Goal: Information Seeking & Learning: Understand process/instructions

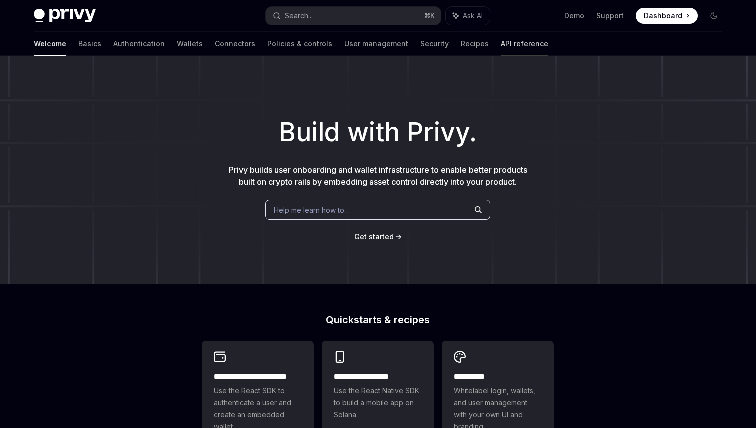
click at [501, 50] on link "API reference" at bounding box center [524, 44] width 47 height 24
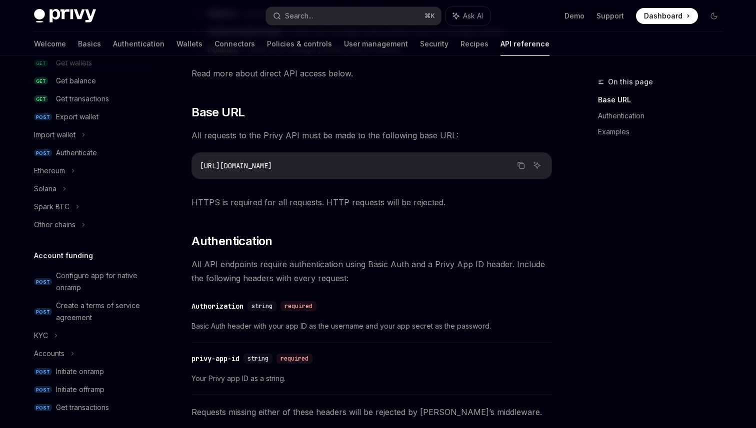
scroll to position [230, 0]
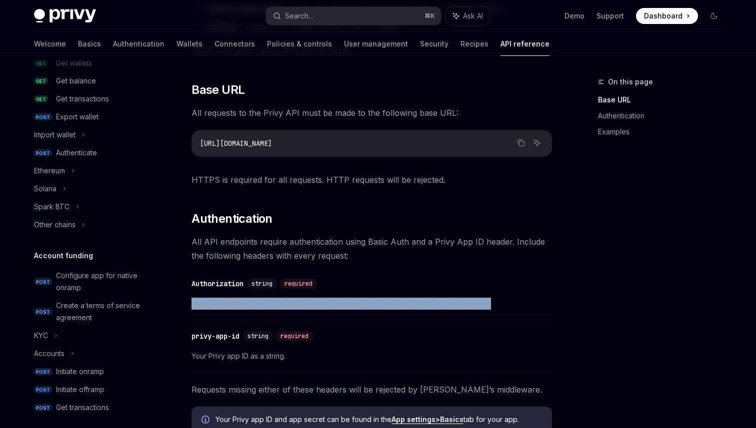
drag, startPoint x: 188, startPoint y: 304, endPoint x: 538, endPoint y: 305, distance: 349.8
click at [538, 305] on div "API reference Introduction OpenAI Open in ChatGPT Getting started with the Priv…" at bounding box center [278, 336] width 552 height 981
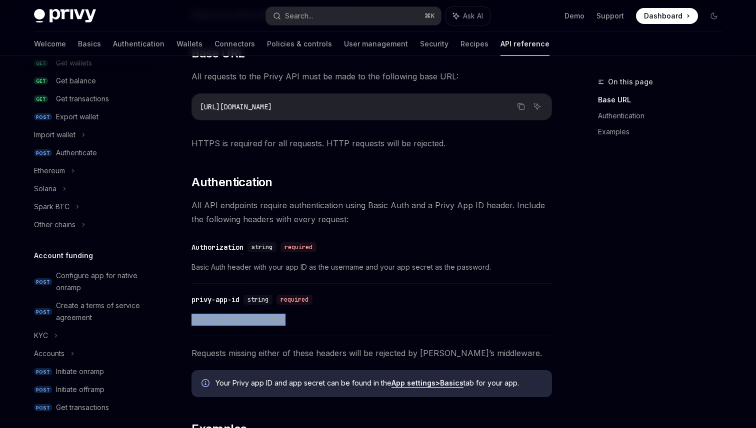
scroll to position [263, 0]
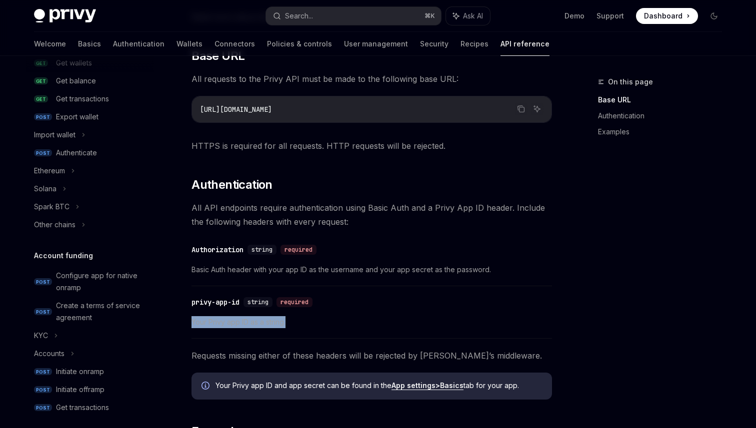
drag, startPoint x: 190, startPoint y: 321, endPoint x: 354, endPoint y: 325, distance: 164.5
click at [354, 325] on div "API reference Introduction OpenAI Open in ChatGPT Getting started with the Priv…" at bounding box center [278, 302] width 552 height 981
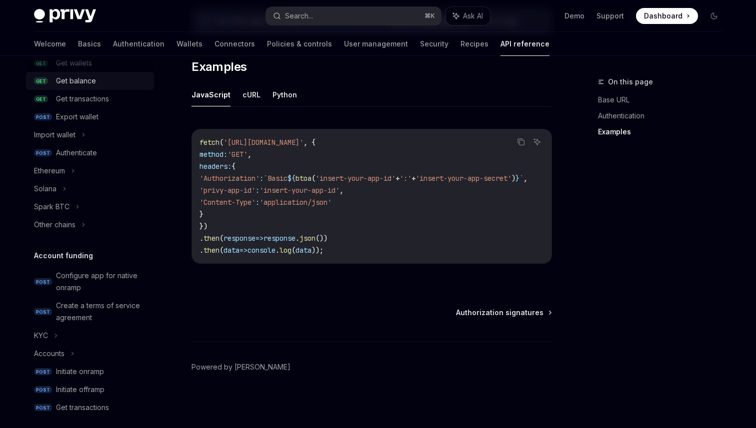
scroll to position [0, 0]
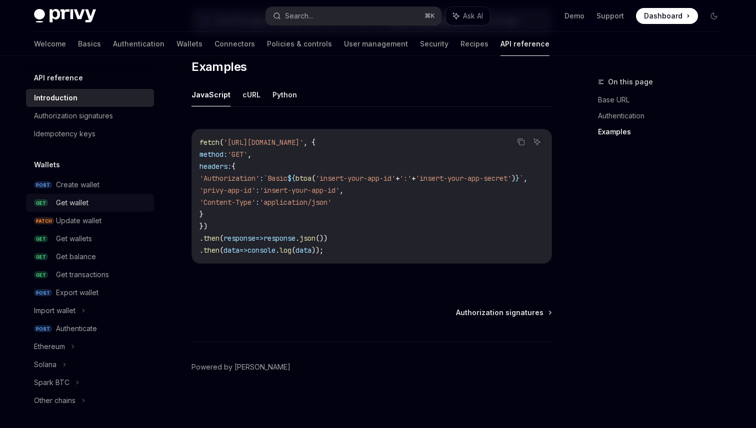
click at [66, 203] on div "Get wallet" at bounding box center [72, 203] width 32 height 12
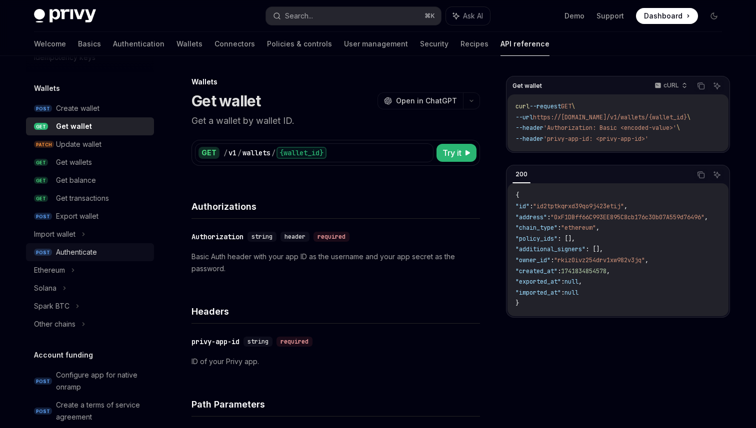
scroll to position [78, 0]
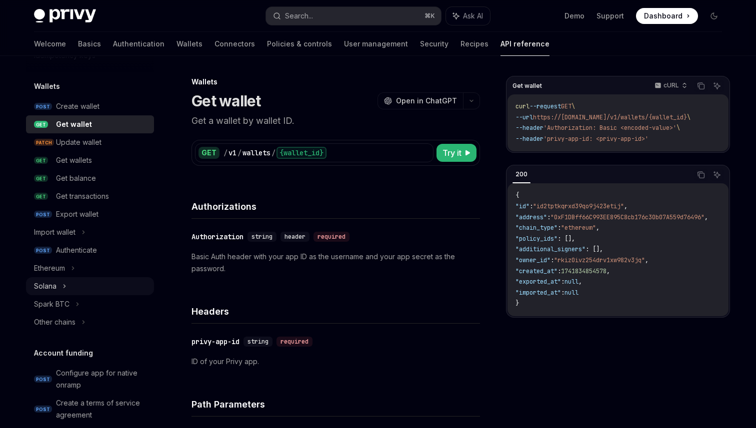
click at [51, 287] on div "Solana" at bounding box center [45, 286] width 22 height 12
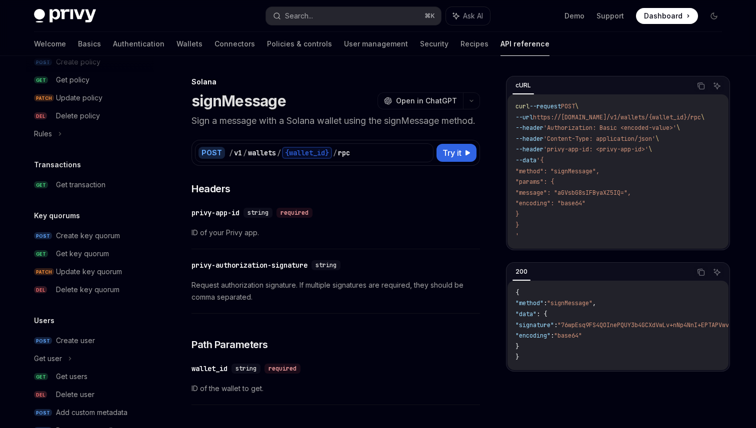
scroll to position [658, 0]
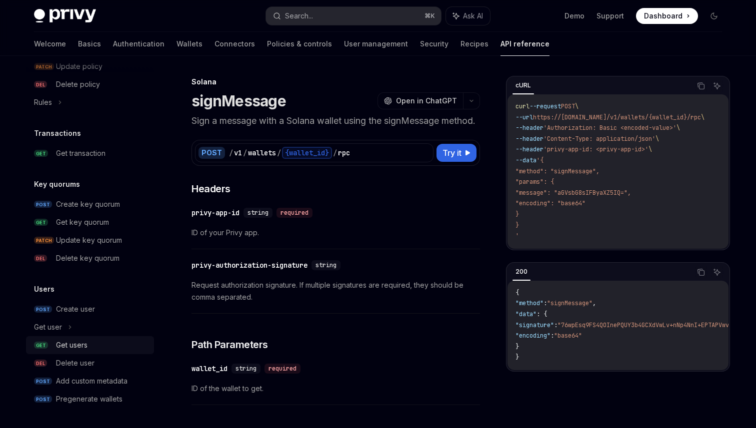
click at [78, 339] on div "Get users" at bounding box center [71, 345] width 31 height 12
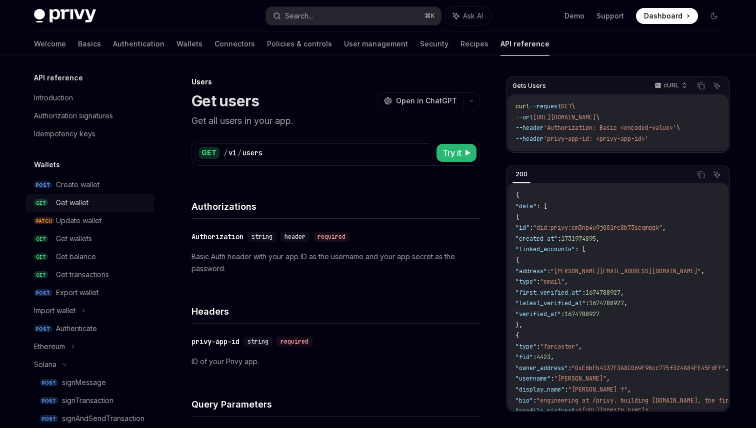
click at [72, 201] on div "Get wallet" at bounding box center [72, 203] width 32 height 12
type textarea "*"
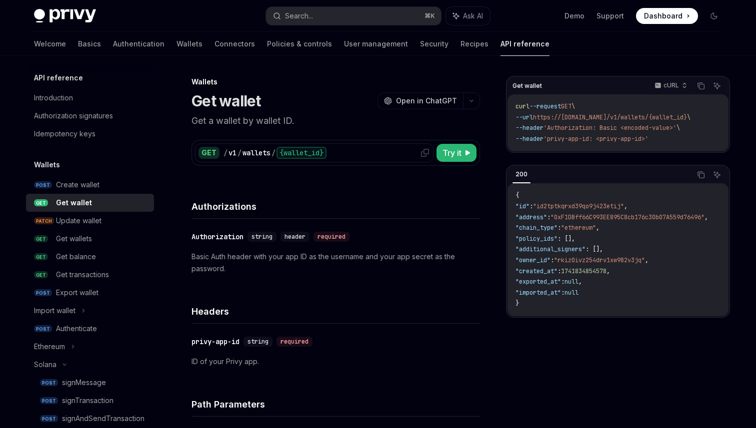
scroll to position [0, 0]
click at [425, 153] on icon at bounding box center [425, 152] width 8 height 8
click at [705, 87] on button "Copy the contents from the code block" at bounding box center [700, 85] width 13 height 13
click at [665, 125] on span "'Authorization: Basic <encoded-value>'" at bounding box center [609, 128] width 133 height 8
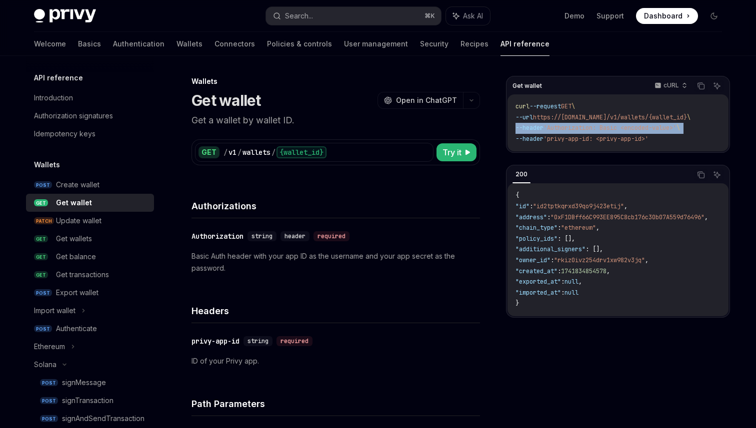
click at [665, 125] on span "'Authorization: Basic <encoded-value>'" at bounding box center [609, 128] width 133 height 8
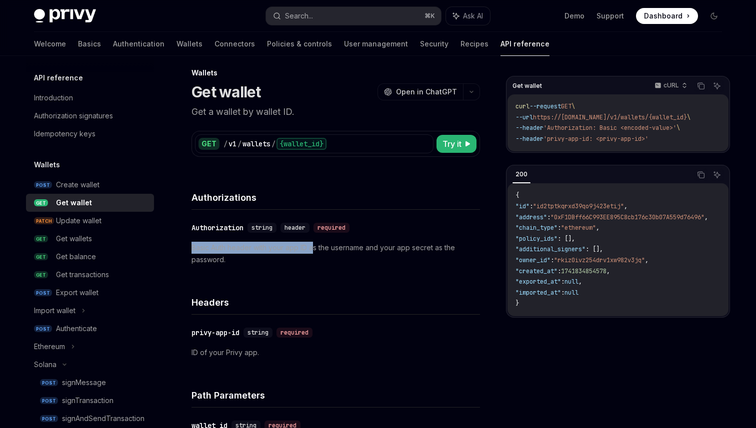
drag, startPoint x: 188, startPoint y: 245, endPoint x: 313, endPoint y: 244, distance: 124.9
click at [310, 244] on p "Basic Auth header with your app ID as the username and your app secret as the p…" at bounding box center [335, 254] width 288 height 24
click at [310, 243] on p "Basic Auth header with your app ID as the username and your app secret as the p…" at bounding box center [335, 254] width 288 height 24
click at [335, 244] on p "Basic Auth header with your app ID as the username and your app secret as the p…" at bounding box center [335, 254] width 288 height 24
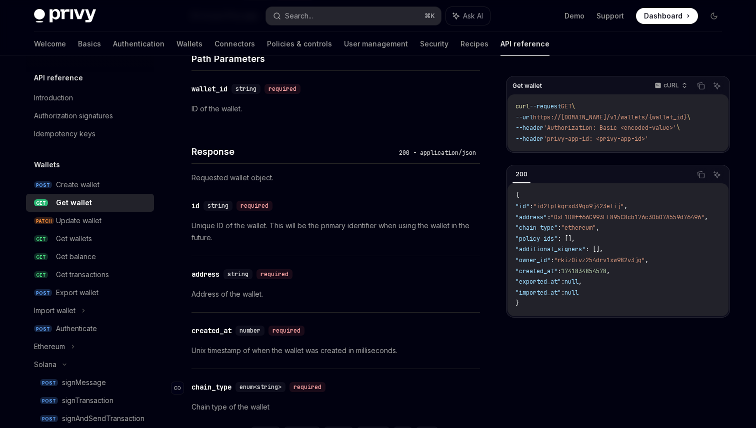
scroll to position [332, 0]
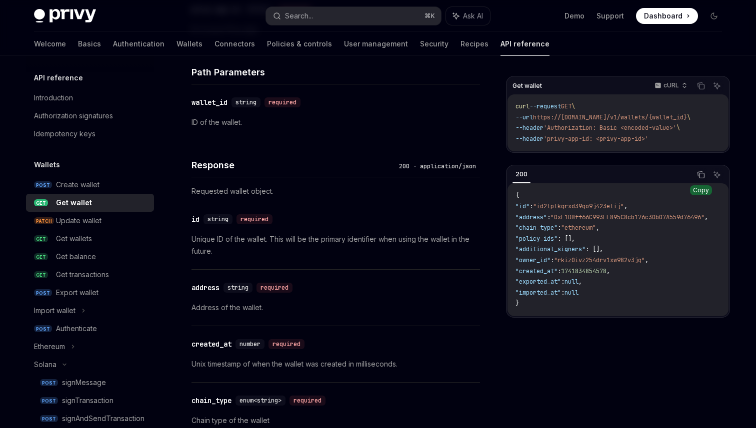
click at [704, 178] on icon "Copy the contents from the code block" at bounding box center [701, 175] width 8 height 8
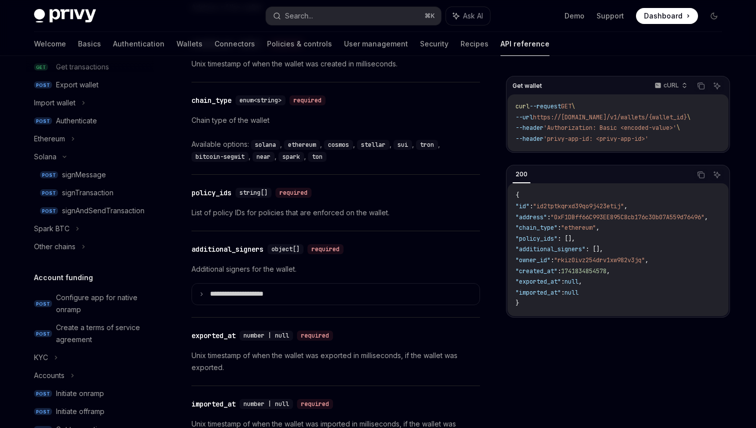
scroll to position [635, 0]
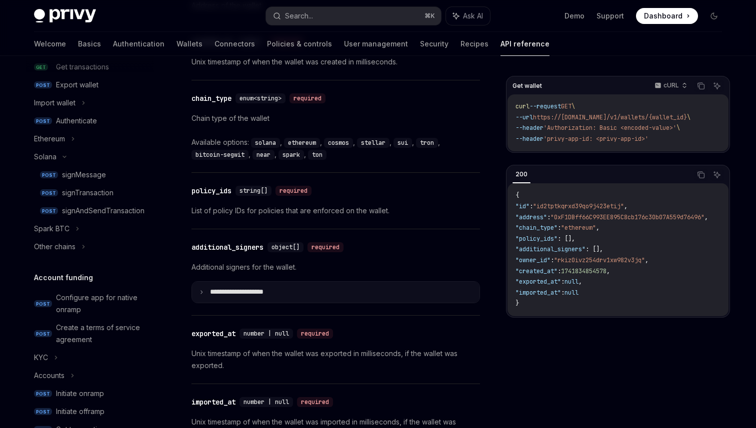
click at [213, 295] on p "**********" at bounding box center [244, 292] width 69 height 9
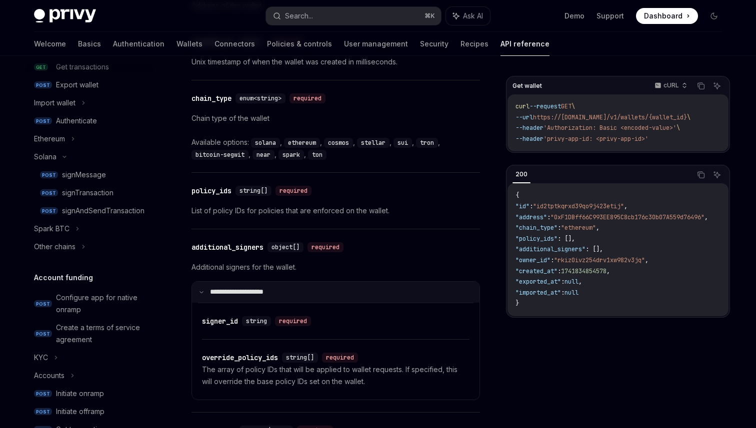
click at [213, 295] on p "**********" at bounding box center [243, 292] width 66 height 9
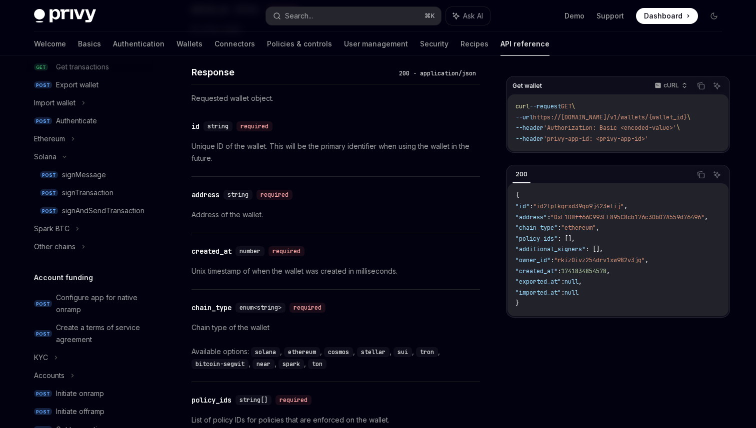
scroll to position [429, 0]
